Goal: Transaction & Acquisition: Purchase product/service

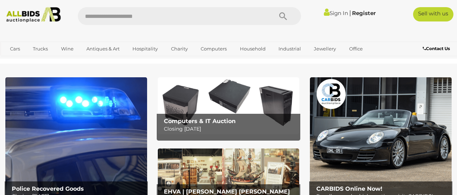
click at [331, 13] on link "Sign In" at bounding box center [336, 13] width 24 height 7
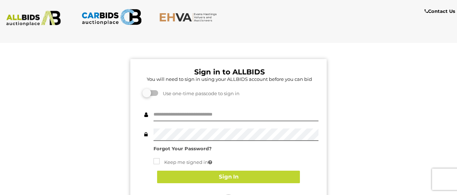
click at [321, 136] on div "Sign in to ALLBIDS You will need to sign in using your ALLBIDS account before y…" at bounding box center [228, 180] width 196 height 242
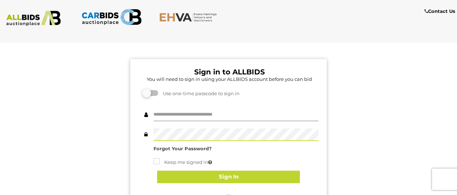
type input "********"
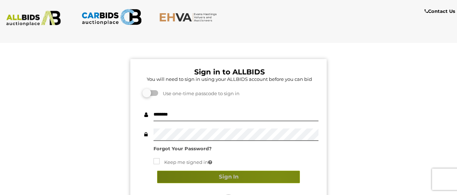
click at [278, 179] on button "Sign In" at bounding box center [228, 176] width 143 height 13
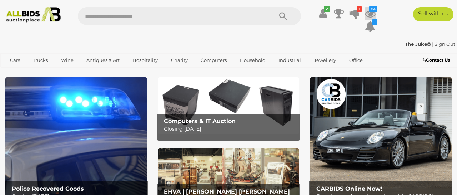
click at [369, 17] on icon at bounding box center [370, 13] width 11 height 13
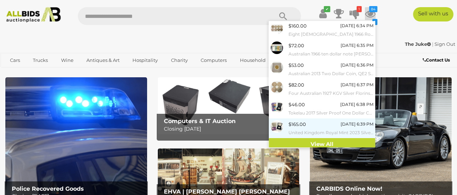
scroll to position [98, 0]
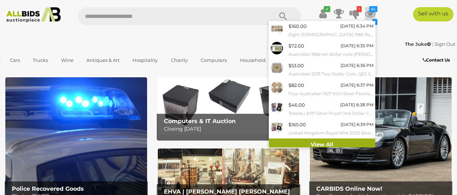
click at [315, 139] on link "View All" at bounding box center [322, 144] width 106 height 13
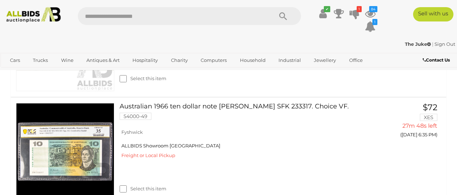
scroll to position [674, 0]
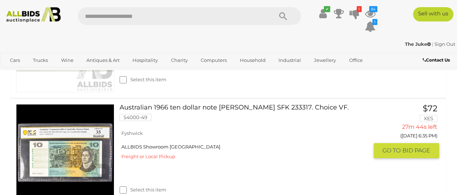
click at [412, 147] on span "BID PAGE" at bounding box center [417, 150] width 28 height 8
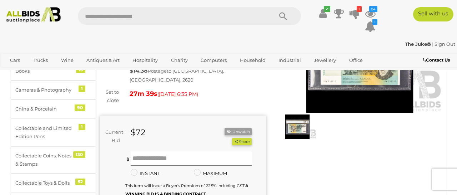
scroll to position [84, 0]
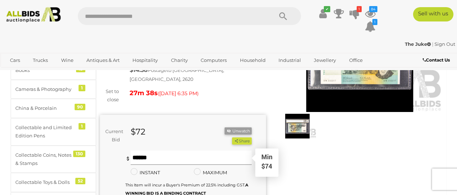
click at [138, 150] on input "text" at bounding box center [191, 157] width 121 height 14
type input "**"
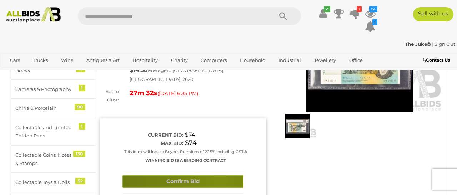
click at [220, 175] on button "Confirm Bid" at bounding box center [183, 181] width 121 height 13
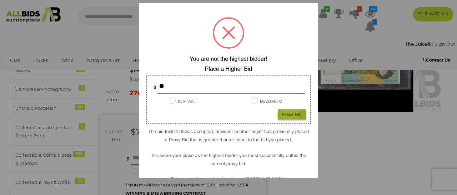
click at [290, 112] on div "Place Bid" at bounding box center [292, 114] width 28 height 10
type input "**"
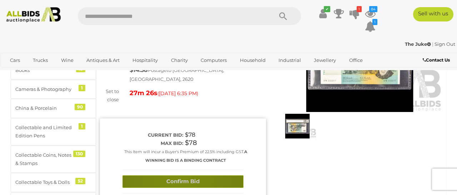
click at [178, 175] on button "Confirm Bid" at bounding box center [183, 181] width 121 height 13
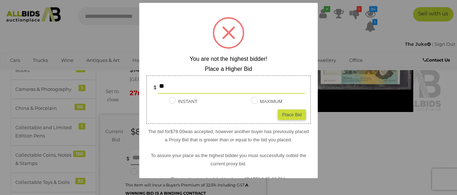
click at [288, 115] on div "Place Bid" at bounding box center [292, 114] width 28 height 10
type input "**"
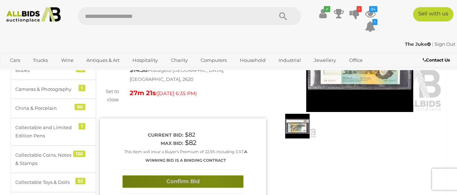
click at [209, 175] on button "Confirm Bid" at bounding box center [183, 181] width 121 height 13
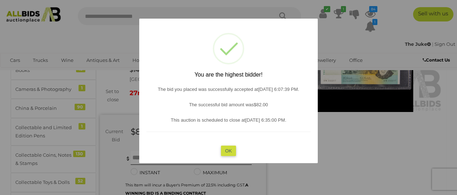
click at [229, 151] on button "OK" at bounding box center [228, 150] width 15 height 10
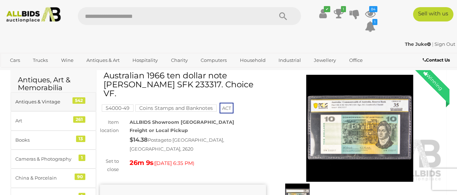
scroll to position [12, 0]
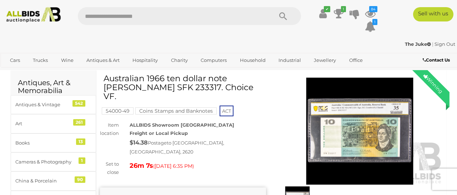
click at [366, 136] on img at bounding box center [360, 131] width 166 height 107
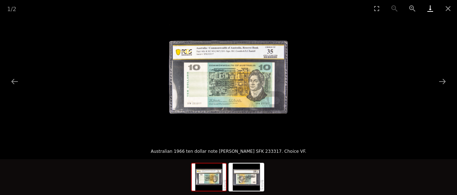
click at [427, 11] on link "Download" at bounding box center [430, 8] width 18 height 17
click at [448, 10] on button "Close gallery" at bounding box center [448, 8] width 18 height 17
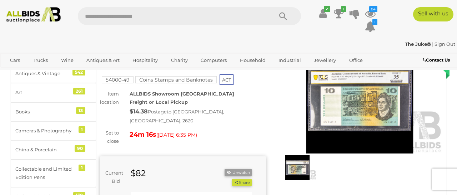
scroll to position [44, 0]
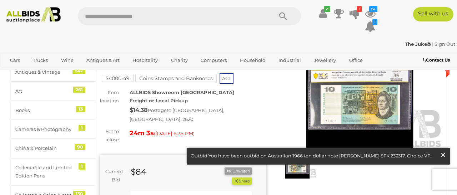
click at [441, 155] on span "×" at bounding box center [443, 155] width 6 height 14
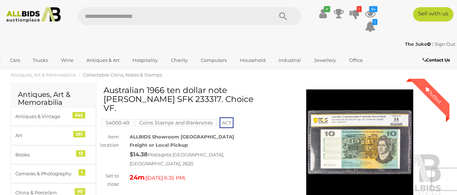
scroll to position [0, 0]
click at [356, 13] on icon at bounding box center [355, 13] width 10 height 13
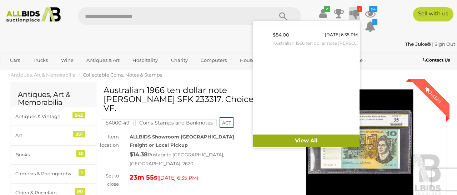
scroll to position [10, 0]
click at [293, 136] on link "View All" at bounding box center [306, 141] width 106 height 13
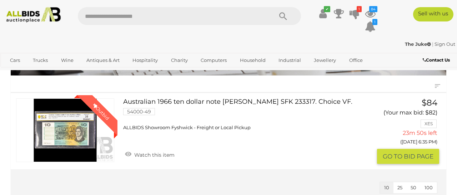
scroll to position [58, 0]
click at [76, 147] on link "Winning Outbid" at bounding box center [65, 130] width 98 height 64
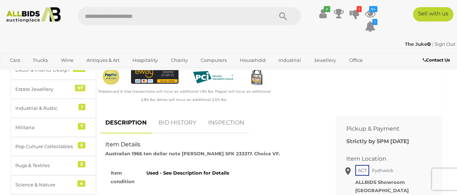
scroll to position [262, 0]
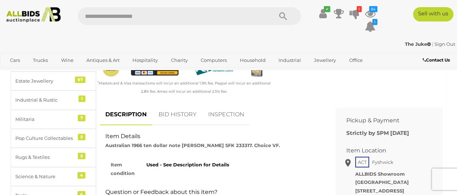
click at [190, 104] on link "BID HISTORY" at bounding box center [177, 114] width 49 height 21
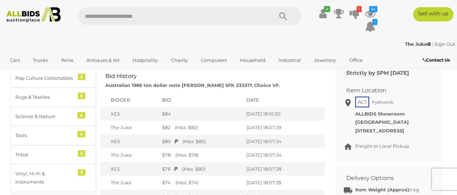
scroll to position [323, 0]
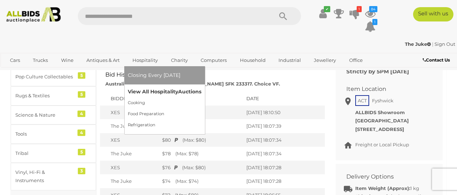
click at [157, 90] on link "View All Hospitality Auctions" at bounding box center [165, 91] width 74 height 11
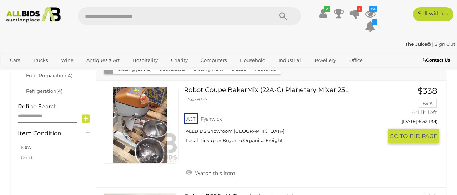
scroll to position [231, 0]
click at [138, 123] on link at bounding box center [140, 124] width 77 height 77
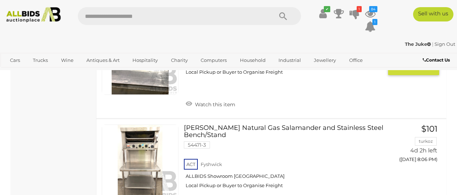
scroll to position [1060, 0]
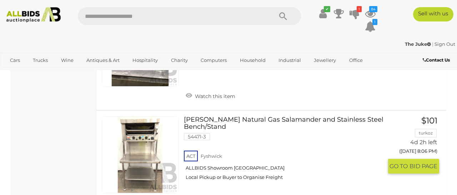
click at [156, 155] on link at bounding box center [140, 154] width 77 height 77
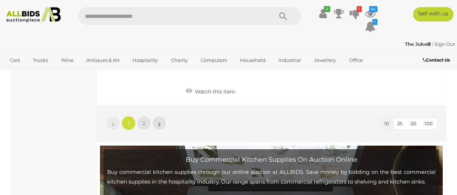
scroll to position [1295, 0]
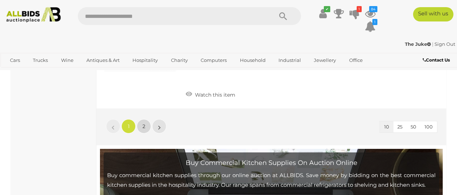
click at [142, 119] on link "2" at bounding box center [144, 126] width 14 height 14
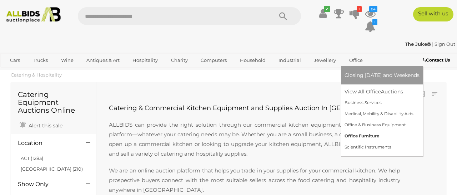
click at [376, 136] on link "Office Furniture" at bounding box center [382, 135] width 75 height 11
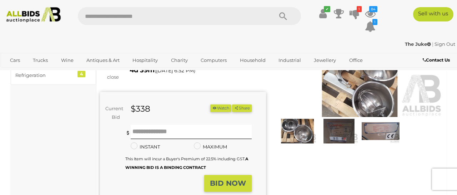
scroll to position [80, 0]
click at [366, 103] on img at bounding box center [360, 63] width 166 height 107
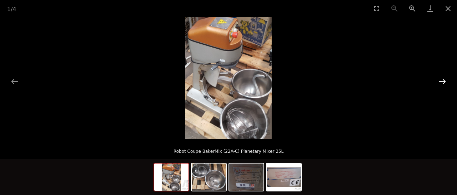
click at [444, 79] on button "Next slide" at bounding box center [442, 81] width 15 height 14
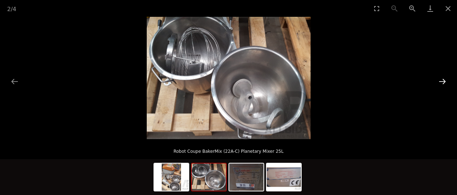
click at [444, 79] on button "Next slide" at bounding box center [442, 81] width 15 height 14
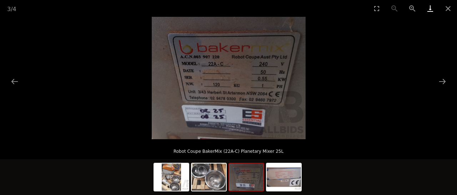
click at [429, 10] on link "Download" at bounding box center [430, 8] width 18 height 17
click at [450, 6] on button "Close gallery" at bounding box center [448, 8] width 18 height 17
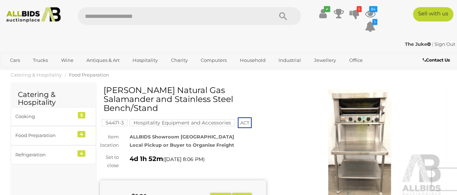
click at [373, 149] on img at bounding box center [360, 142] width 166 height 107
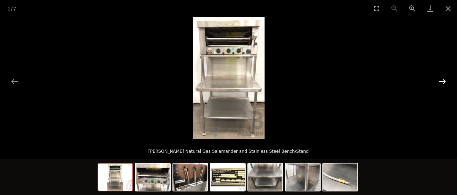
click at [443, 79] on button "Next slide" at bounding box center [442, 81] width 15 height 14
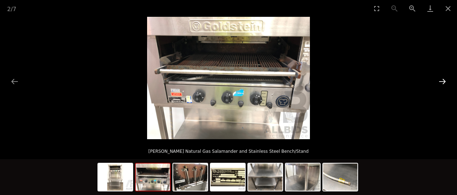
click at [442, 82] on button "Next slide" at bounding box center [442, 81] width 15 height 14
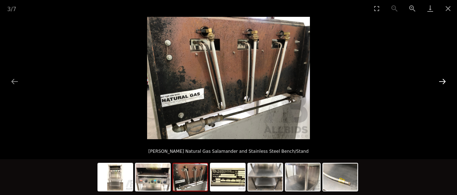
click at [441, 83] on button "Next slide" at bounding box center [442, 81] width 15 height 14
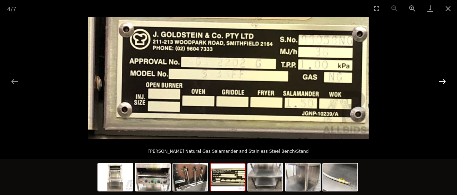
click at [440, 83] on button "Next slide" at bounding box center [442, 81] width 15 height 14
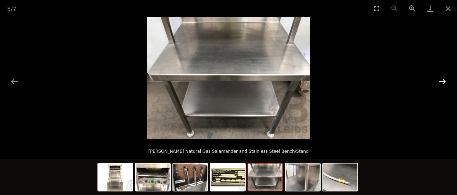
click at [440, 84] on button "Next slide" at bounding box center [442, 81] width 15 height 14
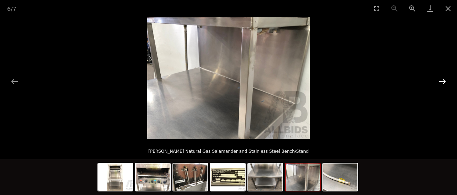
click at [444, 79] on button "Next slide" at bounding box center [442, 81] width 15 height 14
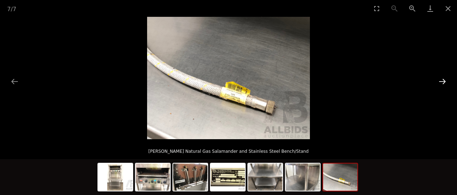
click at [444, 79] on button "Next slide" at bounding box center [442, 81] width 15 height 14
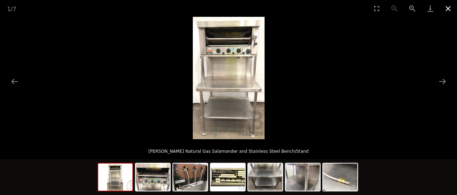
click at [447, 9] on button "Close gallery" at bounding box center [448, 8] width 18 height 17
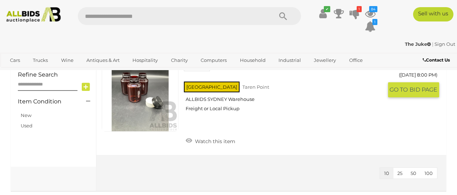
scroll to position [239, 0]
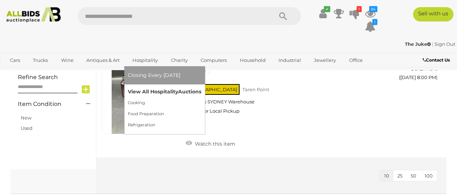
click at [159, 90] on link "View All Hospitality Auctions" at bounding box center [165, 91] width 74 height 11
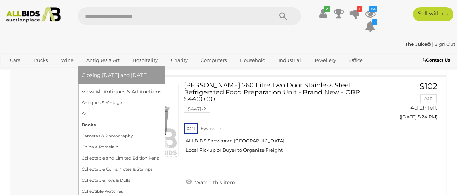
scroll to position [1205, 0]
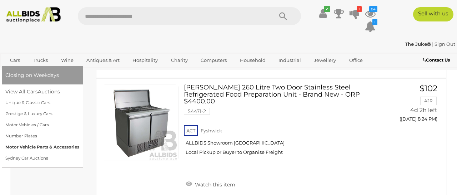
click at [65, 146] on link "Motor Vehicle Parts & Accessories" at bounding box center [42, 146] width 74 height 11
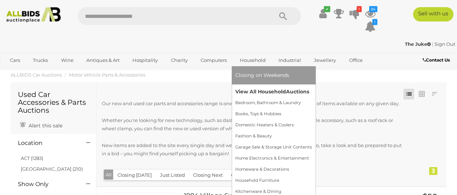
click at [266, 90] on link "View All Household Auctions" at bounding box center [273, 91] width 77 height 11
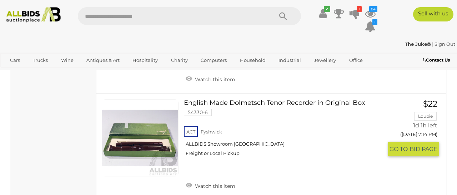
scroll to position [962, 0]
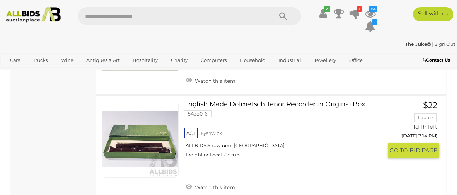
click at [165, 143] on link at bounding box center [140, 139] width 77 height 77
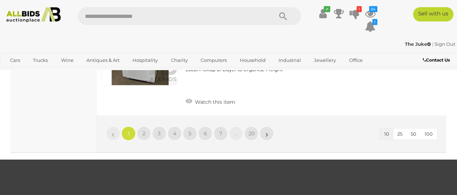
scroll to position [1162, 0]
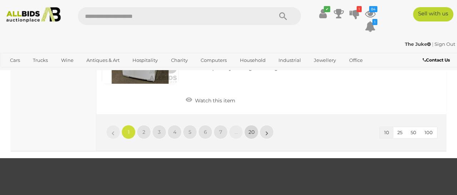
click at [249, 129] on span "20" at bounding box center [252, 132] width 6 height 6
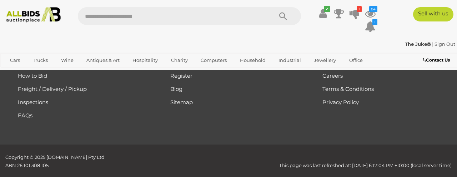
scroll to position [104, 0]
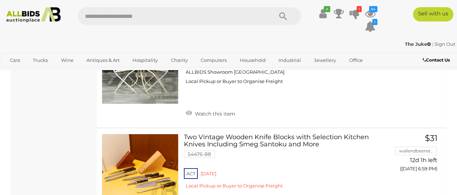
scroll to position [739, 0]
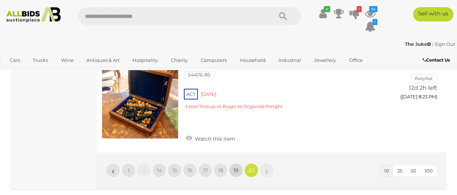
click at [234, 167] on span "19" at bounding box center [236, 170] width 5 height 6
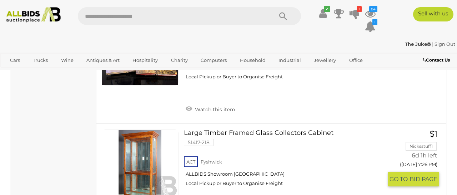
scroll to position [862, 0]
click at [145, 151] on link at bounding box center [140, 167] width 77 height 77
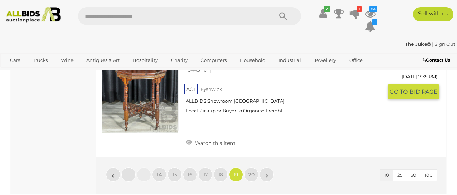
scroll to position [1162, 0]
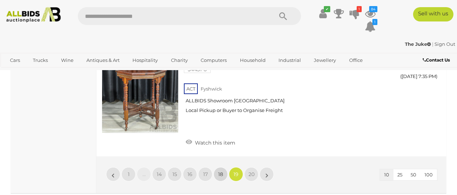
click at [220, 171] on span "18" at bounding box center [220, 174] width 5 height 6
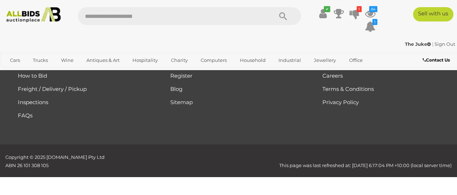
scroll to position [104, 0]
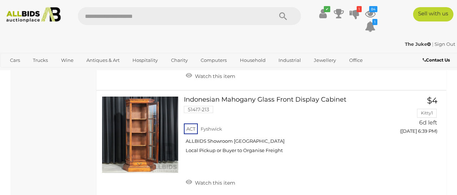
scroll to position [874, 0]
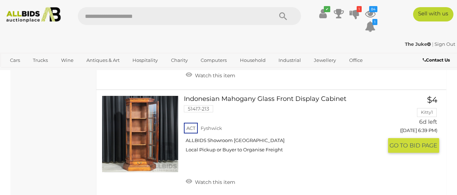
click at [141, 142] on link at bounding box center [140, 133] width 77 height 77
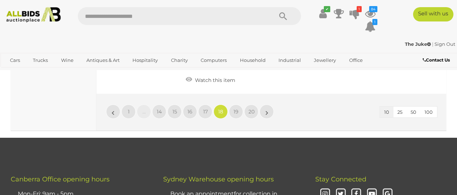
scroll to position [1199, 0]
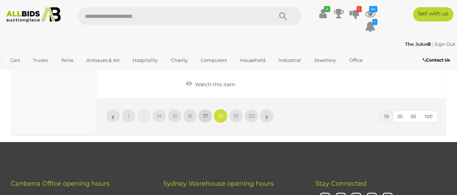
click at [204, 113] on span "17" at bounding box center [205, 116] width 5 height 6
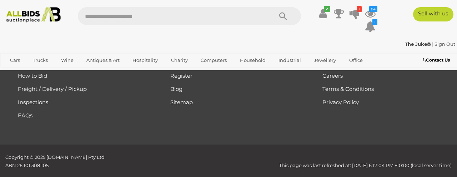
scroll to position [104, 0]
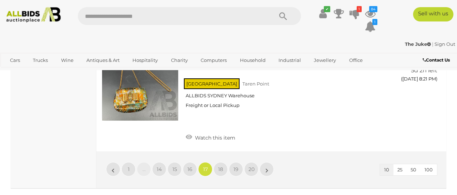
scroll to position [1148, 0]
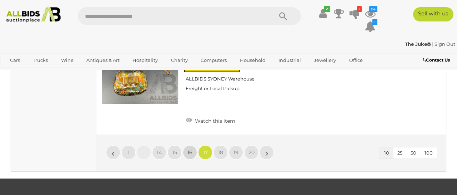
click at [191, 149] on span "16" at bounding box center [190, 152] width 5 height 6
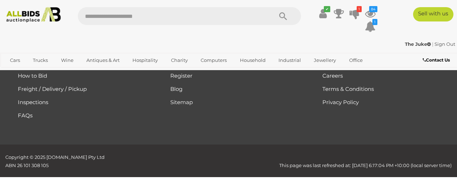
scroll to position [104, 0]
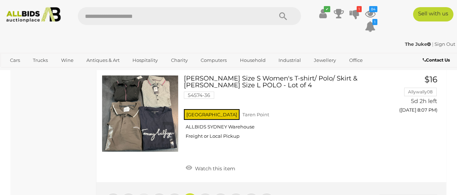
scroll to position [1091, 0]
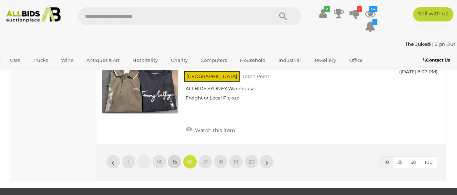
click at [174, 156] on link "15" at bounding box center [175, 161] width 14 height 14
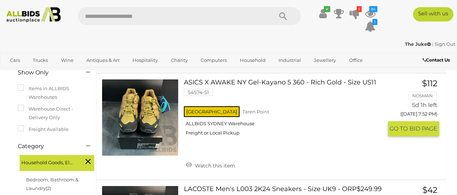
click at [148, 122] on link at bounding box center [140, 117] width 77 height 77
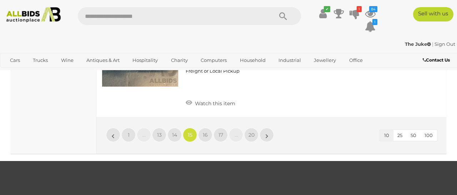
scroll to position [1154, 0]
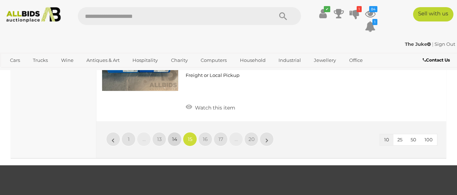
click at [175, 136] on span "14" at bounding box center [174, 139] width 5 height 6
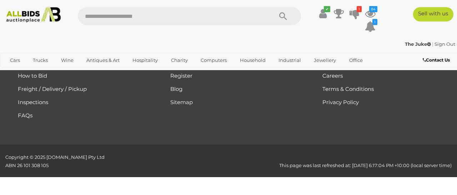
scroll to position [104, 0]
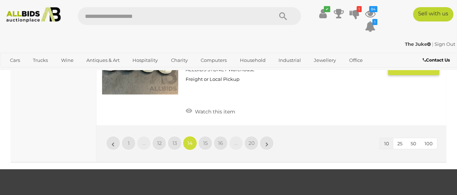
scroll to position [1165, 0]
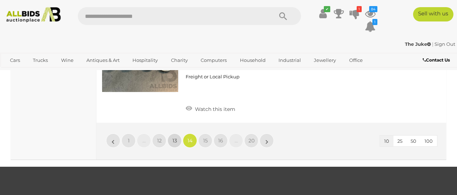
click at [176, 137] on span "13" at bounding box center [175, 140] width 5 height 6
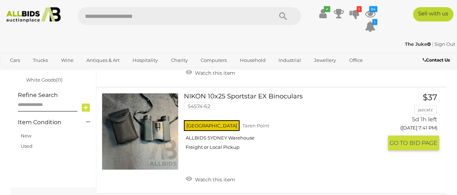
scroll to position [421, 0]
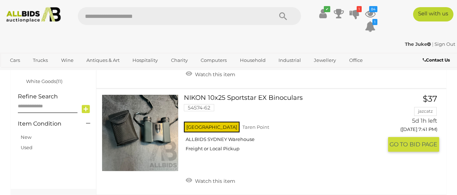
click at [165, 134] on link at bounding box center [140, 132] width 77 height 77
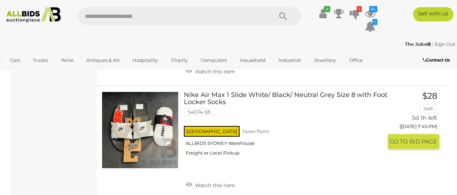
scroll to position [1085, 0]
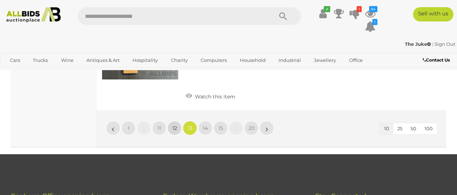
click at [175, 125] on span "12" at bounding box center [175, 128] width 5 height 6
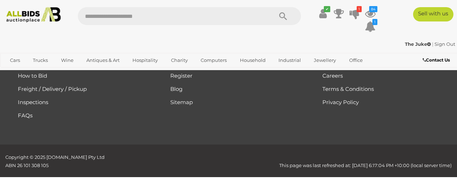
scroll to position [104, 0]
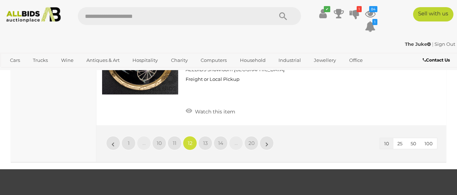
scroll to position [1147, 0]
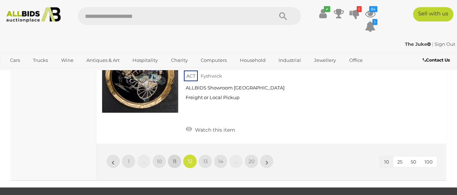
click at [174, 158] on span "11" at bounding box center [175, 161] width 4 height 6
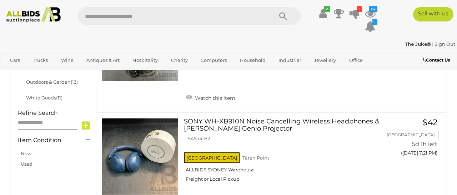
scroll to position [416, 0]
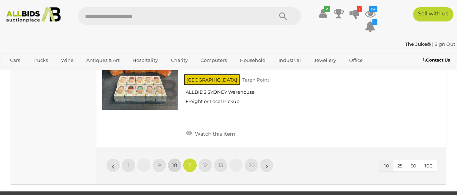
click at [174, 162] on span "10" at bounding box center [174, 165] width 5 height 6
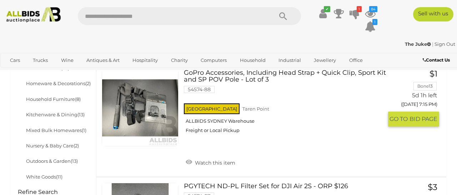
scroll to position [327, 0]
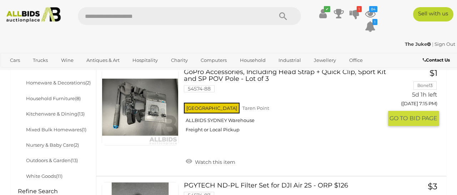
click at [154, 109] on link at bounding box center [140, 107] width 77 height 77
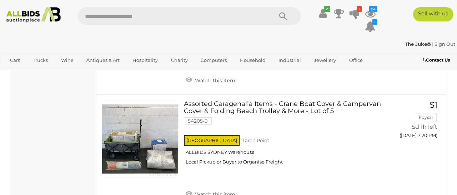
scroll to position [965, 0]
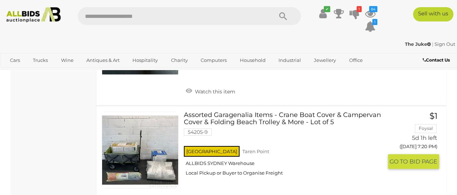
click at [163, 152] on link at bounding box center [140, 149] width 77 height 77
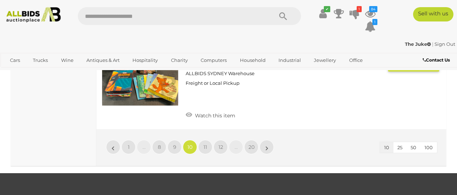
scroll to position [1160, 0]
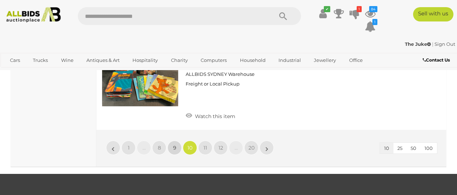
click at [173, 144] on span "9" at bounding box center [174, 147] width 3 height 6
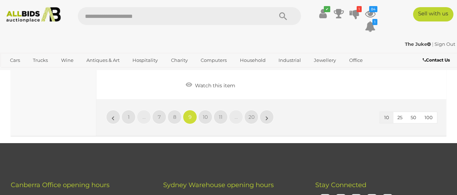
scroll to position [1209, 0]
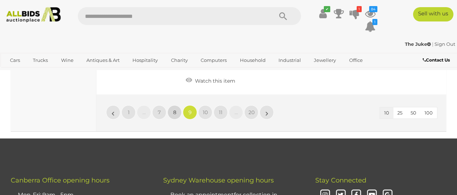
click at [174, 109] on span "8" at bounding box center [174, 112] width 3 height 6
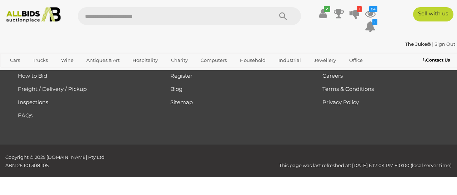
scroll to position [104, 0]
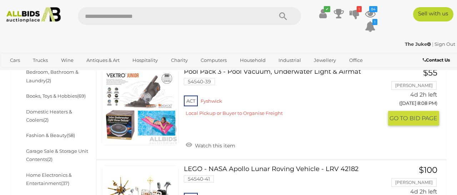
scroll to position [213, 0]
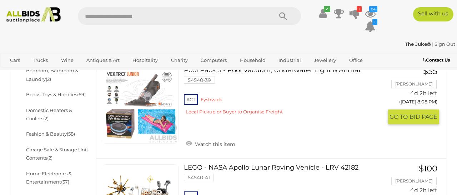
click at [165, 123] on link at bounding box center [140, 105] width 77 height 77
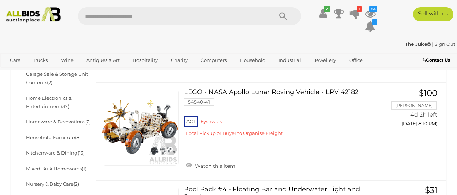
scroll to position [288, 0]
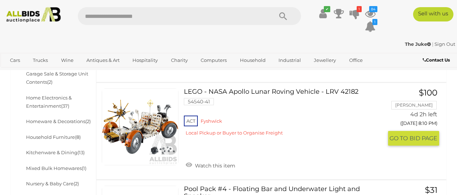
click at [154, 129] on link at bounding box center [140, 126] width 77 height 77
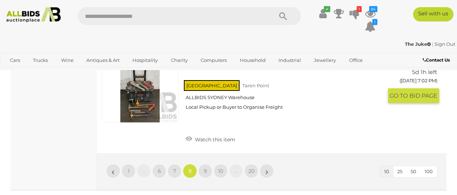
scroll to position [1088, 0]
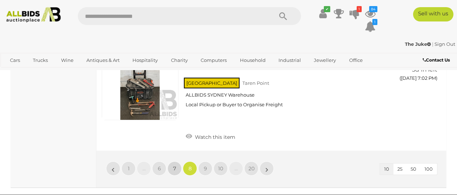
click at [175, 165] on span "7" at bounding box center [174, 168] width 3 height 6
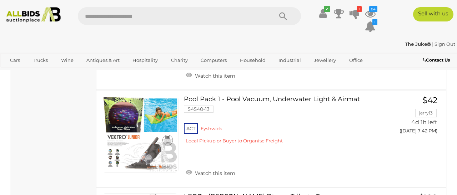
scroll to position [903, 0]
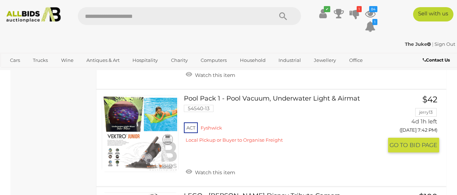
drag, startPoint x: 326, startPoint y: 2, endPoint x: 166, endPoint y: 111, distance: 193.8
click at [166, 111] on link at bounding box center [140, 133] width 77 height 77
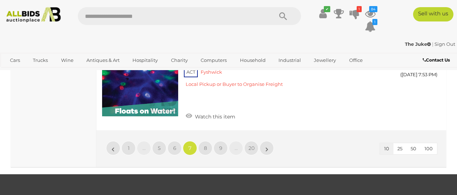
scroll to position [1167, 0]
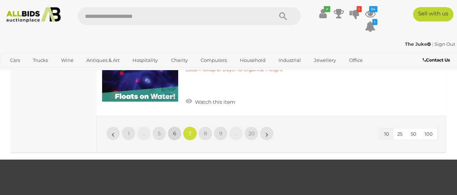
click at [173, 130] on span "6" at bounding box center [174, 133] width 3 height 6
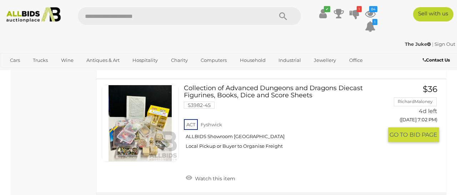
scroll to position [1157, 0]
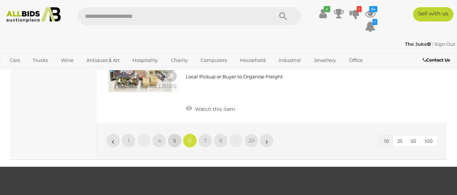
click at [173, 133] on link "5" at bounding box center [175, 140] width 14 height 14
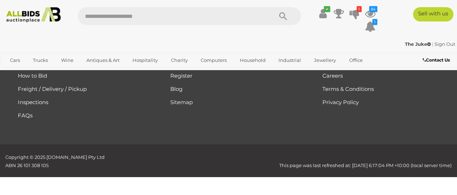
scroll to position [104, 0]
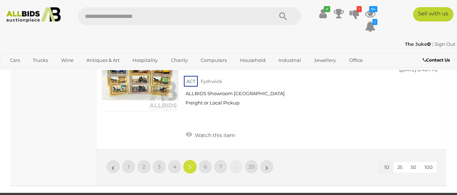
scroll to position [1199, 0]
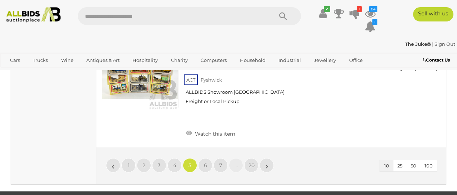
click at [175, 160] on div "10 25 50 100 « 1 2 3 4 5 6 7 … 20 »" at bounding box center [271, 165] width 350 height 37
click at [175, 162] on span "4" at bounding box center [174, 165] width 3 height 6
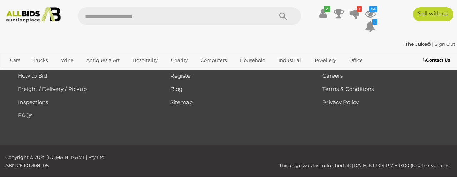
scroll to position [104, 0]
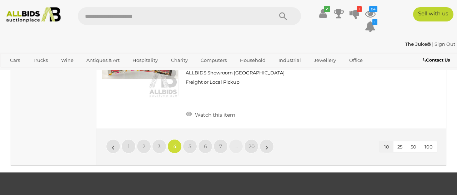
scroll to position [1170, 0]
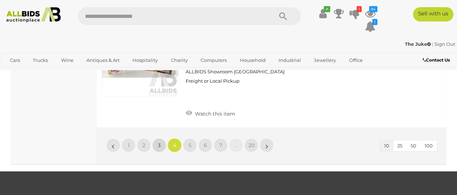
click at [160, 142] on span "3" at bounding box center [159, 145] width 3 height 6
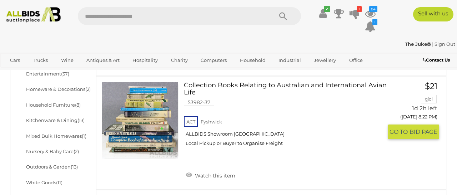
scroll to position [321, 0]
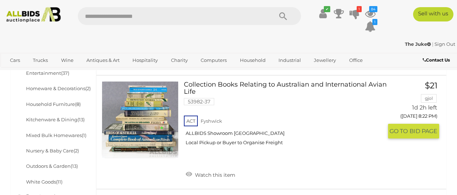
click at [167, 121] on link at bounding box center [140, 119] width 77 height 77
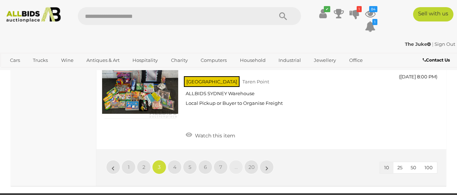
scroll to position [1135, 0]
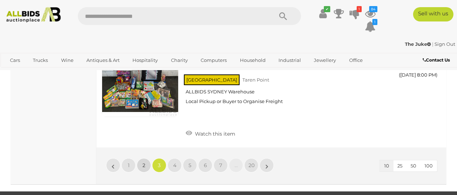
click at [146, 158] on link "2" at bounding box center [144, 165] width 14 height 14
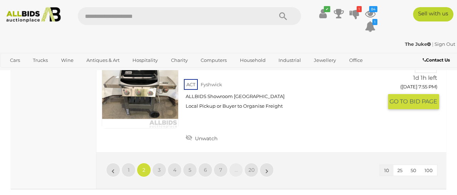
scroll to position [1104, 0]
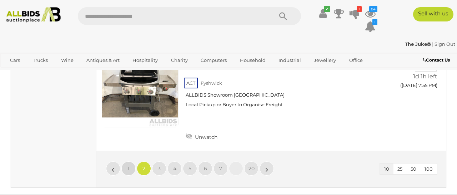
click at [130, 161] on link "1" at bounding box center [128, 168] width 14 height 14
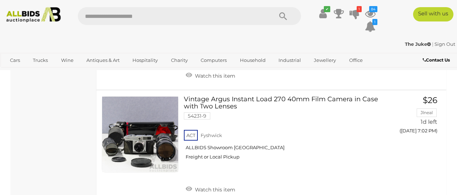
scroll to position [747, 0]
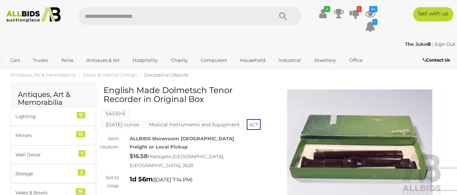
click at [328, 159] on img at bounding box center [360, 142] width 166 height 107
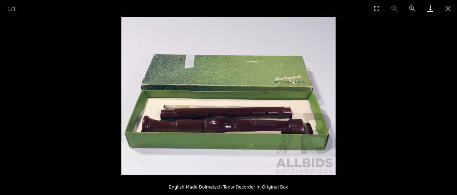
click at [431, 10] on link "Download" at bounding box center [430, 8] width 18 height 17
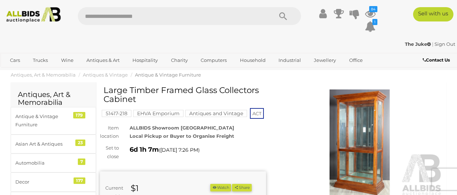
click at [351, 153] on img at bounding box center [360, 142] width 166 height 107
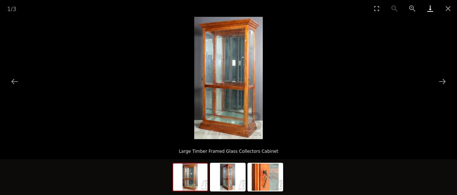
click at [429, 12] on link "Download" at bounding box center [430, 8] width 18 height 17
click at [443, 81] on button "Next slide" at bounding box center [442, 81] width 15 height 14
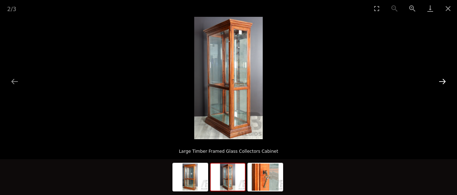
click at [443, 81] on button "Next slide" at bounding box center [442, 81] width 15 height 14
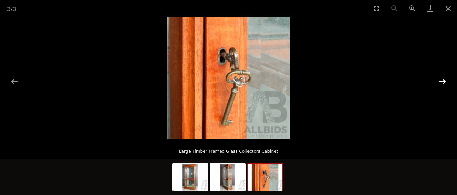
click at [443, 82] on button "Next slide" at bounding box center [442, 81] width 15 height 14
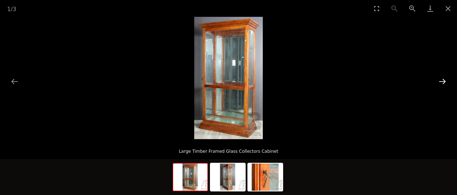
click at [443, 82] on button "Next slide" at bounding box center [442, 81] width 15 height 14
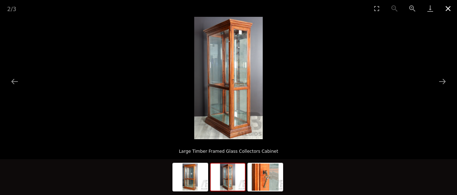
click at [447, 9] on button "Close gallery" at bounding box center [448, 8] width 18 height 17
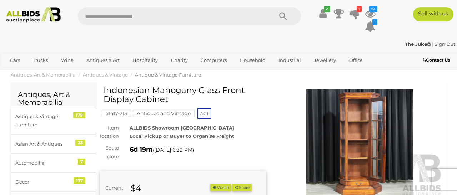
click at [362, 134] on img at bounding box center [360, 142] width 166 height 107
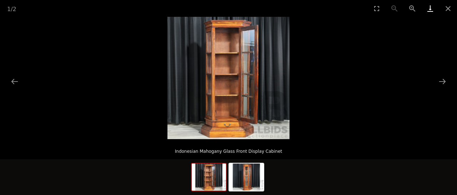
click at [429, 10] on link "Download" at bounding box center [430, 8] width 18 height 17
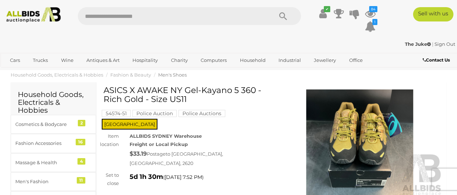
click at [347, 128] on img at bounding box center [360, 142] width 166 height 107
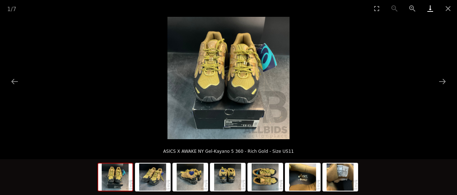
click at [428, 11] on link "Download" at bounding box center [430, 8] width 18 height 17
click at [444, 83] on button "Next slide" at bounding box center [442, 81] width 15 height 14
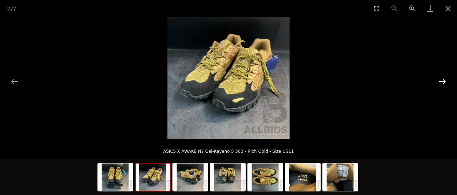
click at [443, 84] on button "Next slide" at bounding box center [442, 81] width 15 height 14
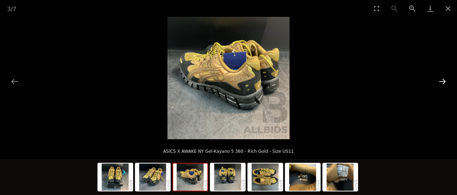
click at [442, 84] on button "Next slide" at bounding box center [442, 81] width 15 height 14
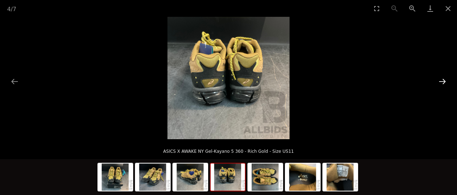
click at [442, 84] on button "Next slide" at bounding box center [442, 81] width 15 height 14
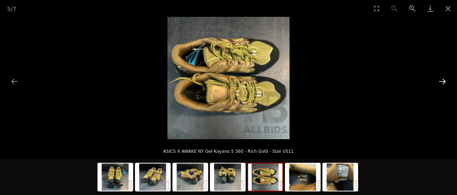
click at [442, 84] on button "Next slide" at bounding box center [442, 81] width 15 height 14
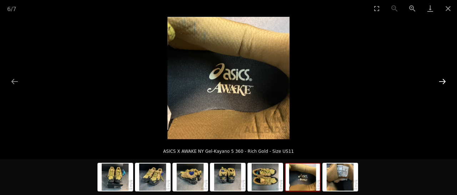
click at [442, 84] on button "Next slide" at bounding box center [442, 81] width 15 height 14
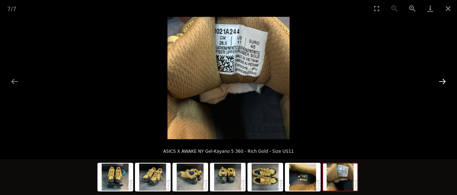
click at [442, 84] on button "Next slide" at bounding box center [442, 81] width 15 height 14
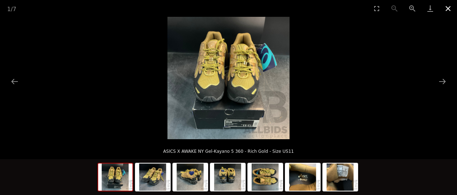
click at [448, 10] on button "Close gallery" at bounding box center [448, 8] width 18 height 17
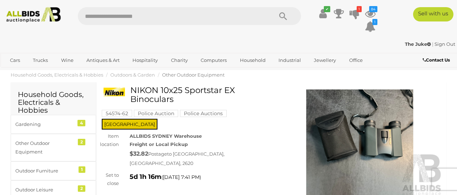
click at [354, 129] on img at bounding box center [360, 142] width 166 height 107
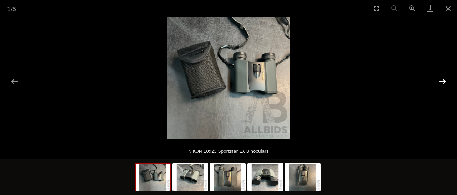
click at [436, 81] on button "Next slide" at bounding box center [442, 81] width 15 height 14
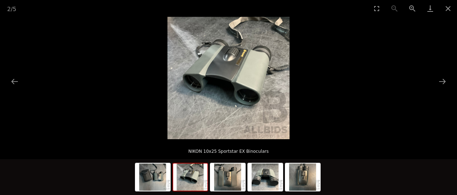
click at [434, 82] on picture at bounding box center [228, 78] width 457 height 122
click at [441, 80] on button "Next slide" at bounding box center [442, 81] width 15 height 14
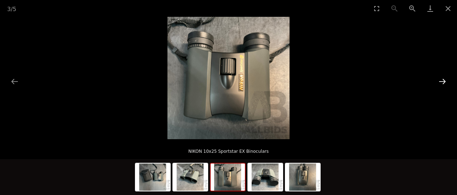
click at [441, 80] on button "Next slide" at bounding box center [442, 81] width 15 height 14
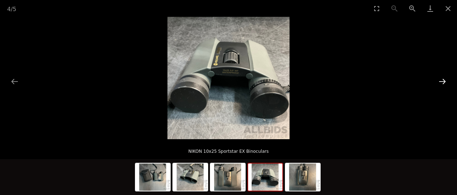
click at [441, 81] on button "Next slide" at bounding box center [442, 81] width 15 height 14
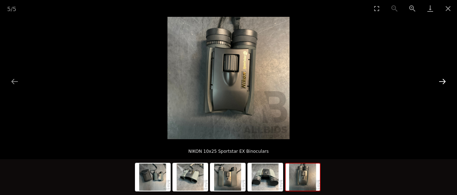
click at [441, 81] on button "Next slide" at bounding box center [442, 81] width 15 height 14
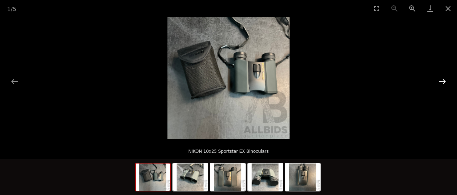
click at [441, 81] on button "Next slide" at bounding box center [442, 81] width 15 height 14
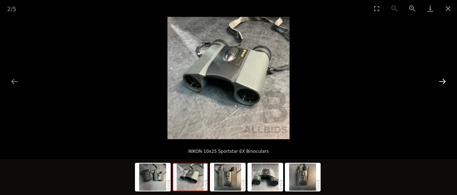
click at [441, 81] on button "Next slide" at bounding box center [442, 81] width 15 height 14
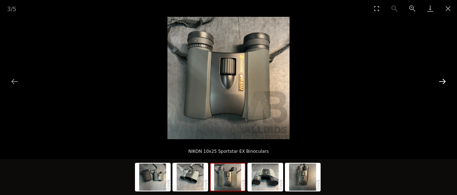
click at [441, 82] on button "Next slide" at bounding box center [442, 81] width 15 height 14
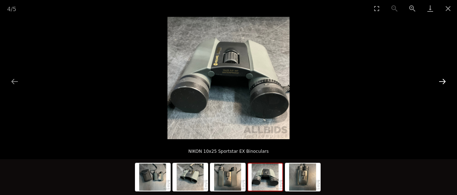
click at [443, 82] on button "Next slide" at bounding box center [442, 81] width 15 height 14
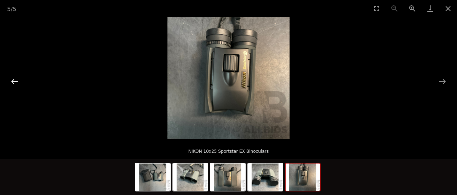
click at [12, 84] on button "Previous slide" at bounding box center [14, 81] width 15 height 14
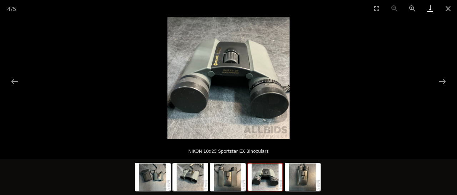
click at [431, 11] on link "Download" at bounding box center [430, 8] width 18 height 17
click at [443, 80] on button "Next slide" at bounding box center [442, 81] width 15 height 14
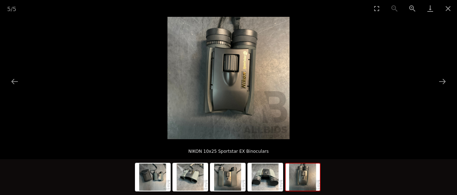
scroll to position [5, 0]
click at [443, 79] on button "Next slide" at bounding box center [442, 81] width 15 height 14
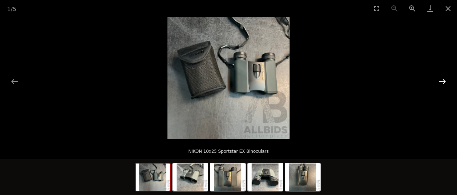
click at [443, 79] on button "Next slide" at bounding box center [442, 81] width 15 height 14
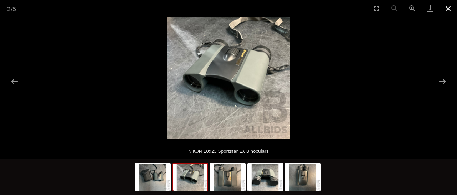
click at [445, 9] on button "Close gallery" at bounding box center [448, 8] width 18 height 17
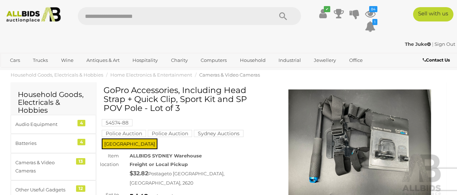
click at [365, 134] on img at bounding box center [360, 142] width 166 height 107
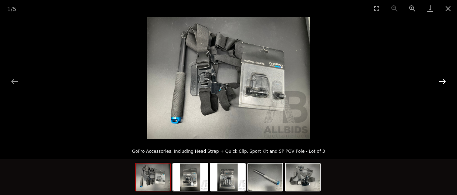
click at [440, 77] on button "Next slide" at bounding box center [442, 81] width 15 height 14
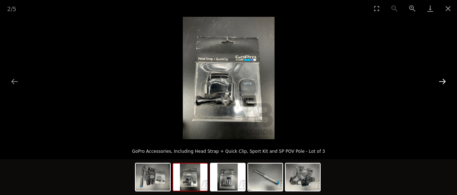
click at [440, 78] on button "Next slide" at bounding box center [442, 81] width 15 height 14
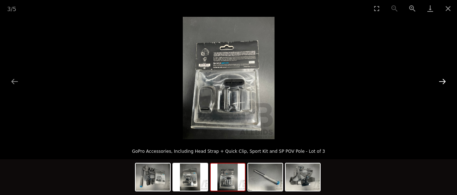
click at [440, 78] on button "Next slide" at bounding box center [442, 81] width 15 height 14
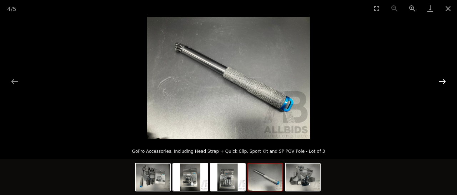
click at [440, 78] on button "Next slide" at bounding box center [442, 81] width 15 height 14
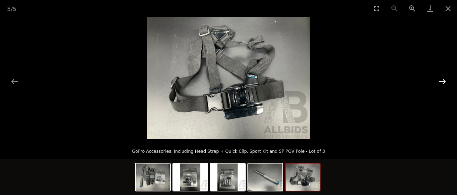
click at [439, 78] on button "Next slide" at bounding box center [442, 81] width 15 height 14
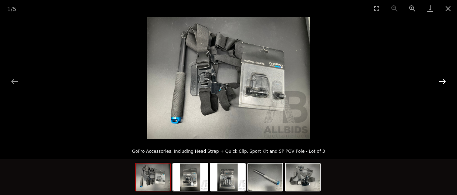
click at [439, 78] on button "Next slide" at bounding box center [442, 81] width 15 height 14
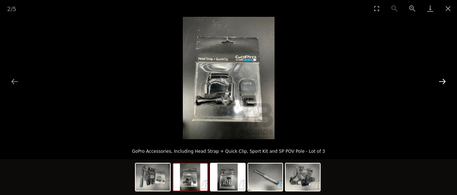
click at [439, 78] on button "Next slide" at bounding box center [442, 81] width 15 height 14
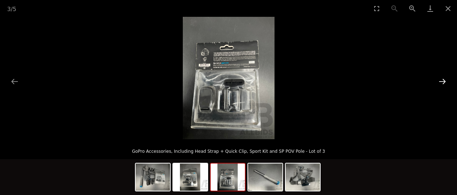
click at [439, 78] on button "Next slide" at bounding box center [442, 81] width 15 height 14
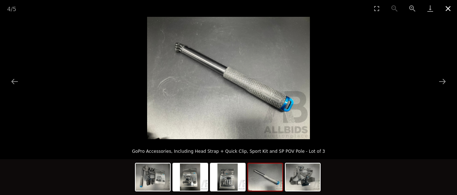
click at [448, 10] on button "Close gallery" at bounding box center [448, 8] width 18 height 17
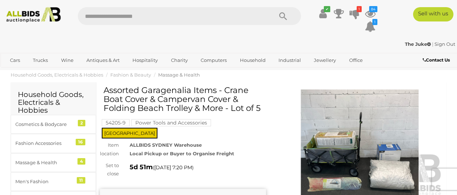
click at [346, 138] on img at bounding box center [360, 142] width 166 height 107
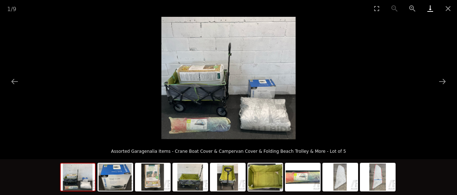
click at [426, 10] on link "Download" at bounding box center [430, 8] width 18 height 17
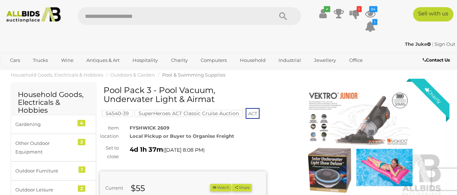
click at [357, 170] on img at bounding box center [360, 142] width 166 height 107
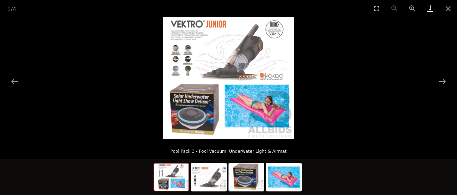
click at [427, 11] on link "Download" at bounding box center [430, 8] width 18 height 17
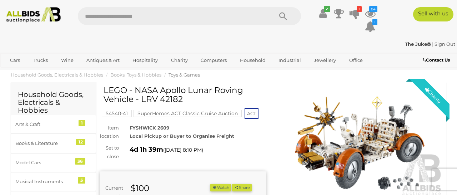
click at [349, 131] on img at bounding box center [360, 142] width 166 height 107
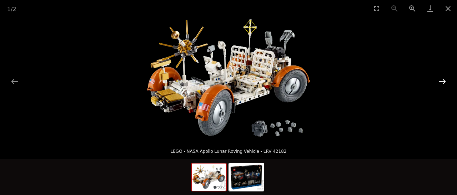
click at [443, 79] on button "Next slide" at bounding box center [442, 81] width 15 height 14
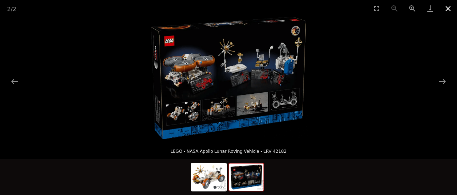
click at [448, 9] on button "Close gallery" at bounding box center [448, 8] width 18 height 17
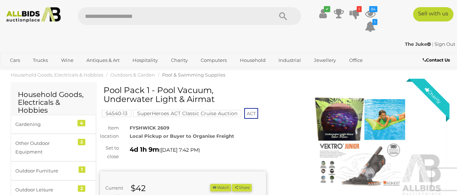
click at [374, 126] on img at bounding box center [360, 142] width 166 height 107
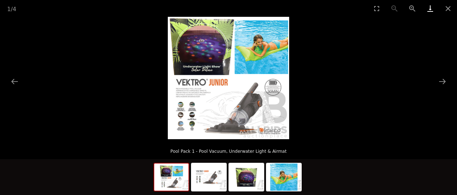
click at [430, 9] on link "Download" at bounding box center [430, 8] width 18 height 17
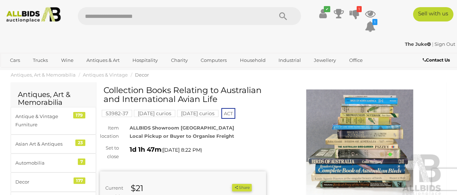
click at [362, 128] on img at bounding box center [360, 142] width 166 height 107
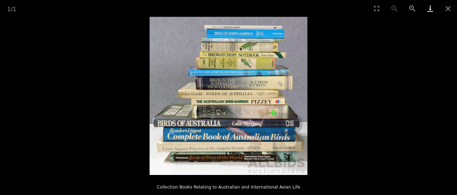
click at [428, 9] on link "Download" at bounding box center [430, 8] width 18 height 17
